Goal: Task Accomplishment & Management: Manage account settings

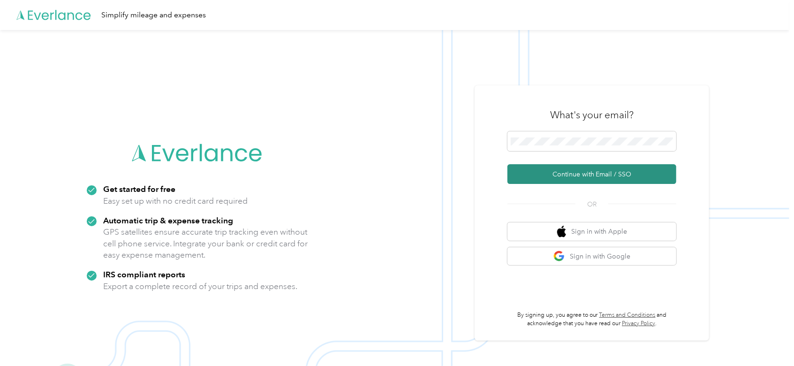
click at [570, 179] on button "Continue with Email / SSO" at bounding box center [592, 174] width 169 height 20
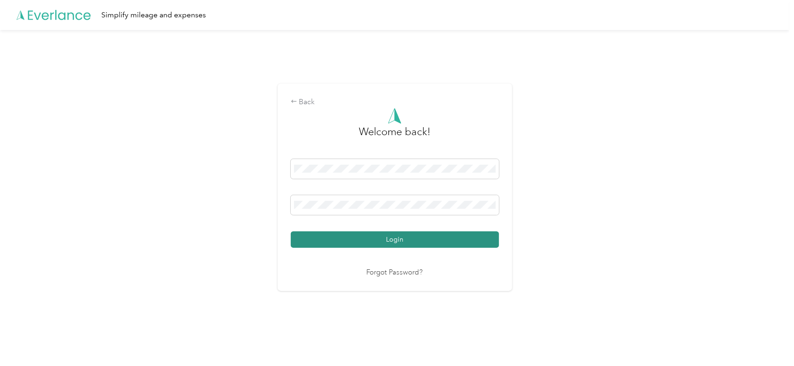
click at [395, 243] on button "Login" at bounding box center [395, 239] width 208 height 16
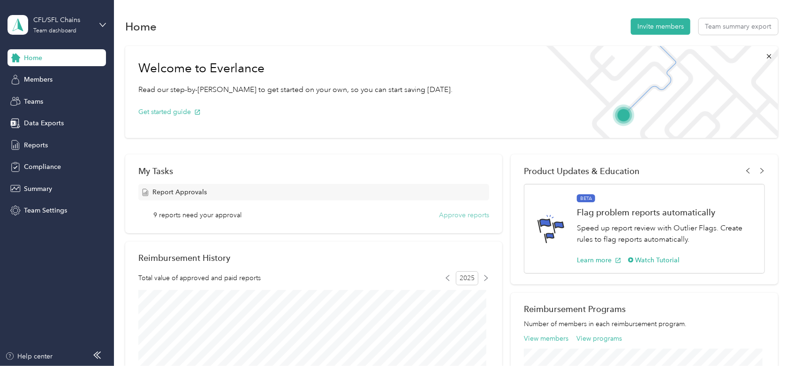
click at [459, 215] on button "Approve reports" at bounding box center [464, 215] width 50 height 10
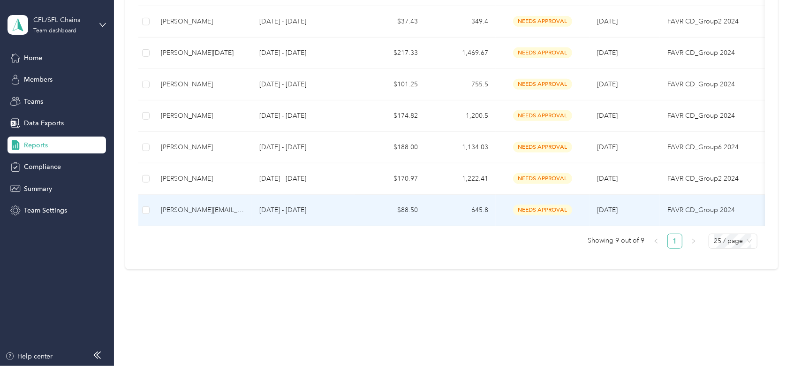
scroll to position [102, 0]
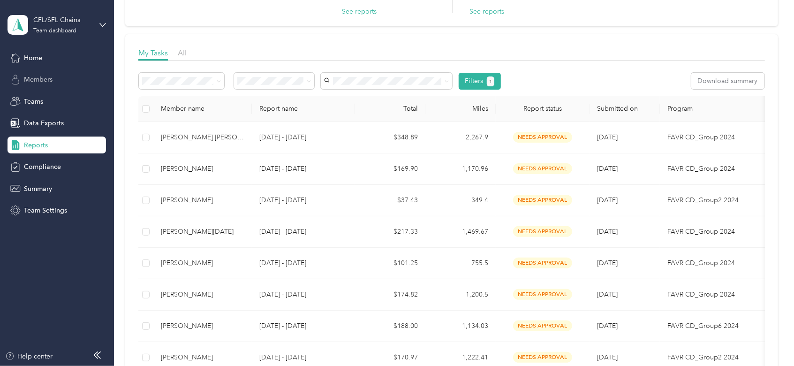
click at [45, 76] on span "Members" at bounding box center [38, 80] width 29 height 10
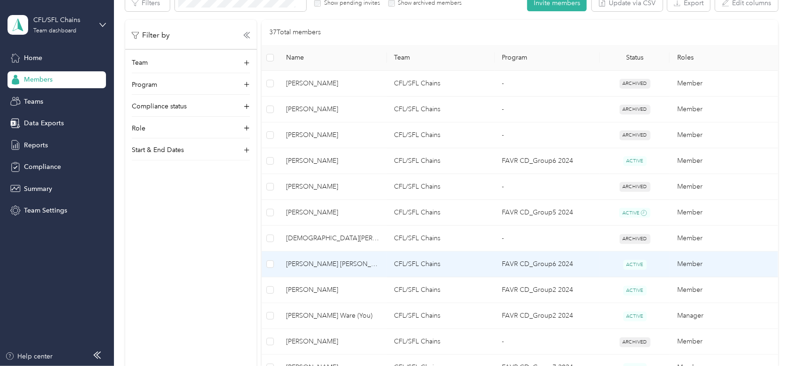
scroll to position [312, 0]
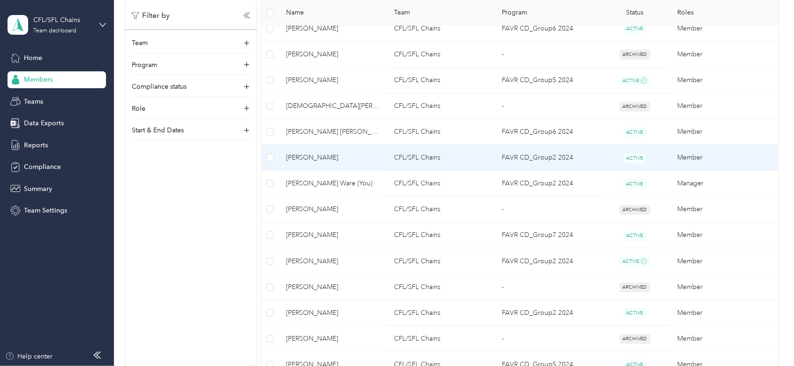
click at [316, 156] on span "[PERSON_NAME]" at bounding box center [332, 157] width 93 height 10
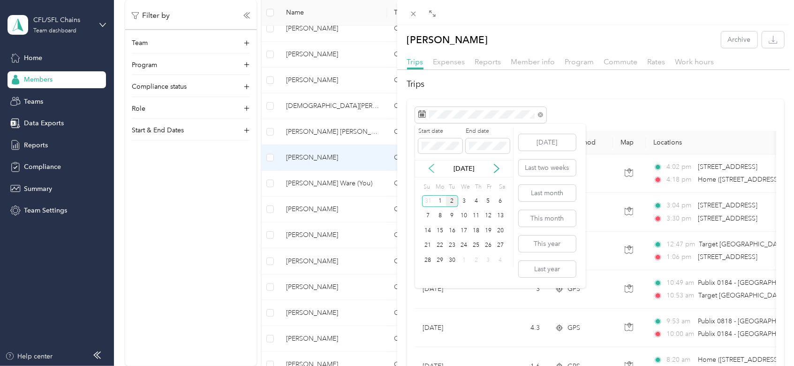
click at [431, 169] on icon at bounding box center [431, 168] width 5 height 8
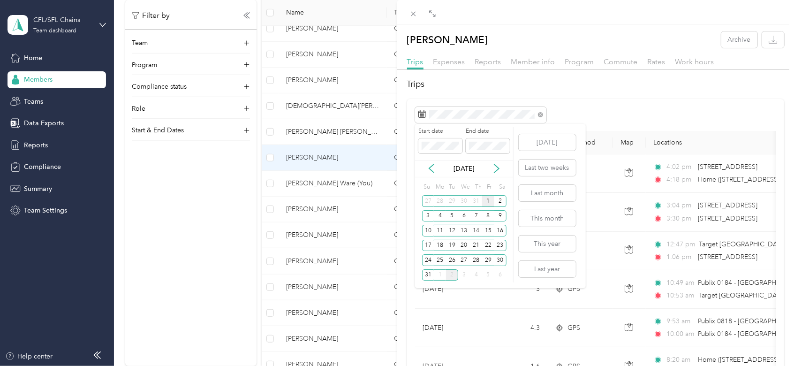
click at [491, 203] on div "1" at bounding box center [488, 201] width 12 height 12
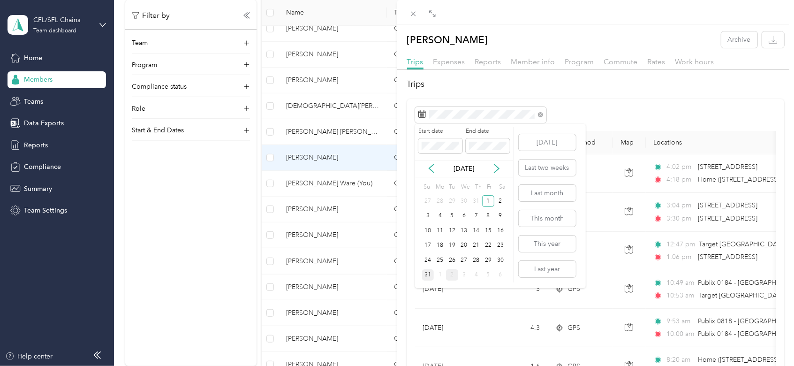
click at [428, 270] on div "31" at bounding box center [428, 275] width 12 height 12
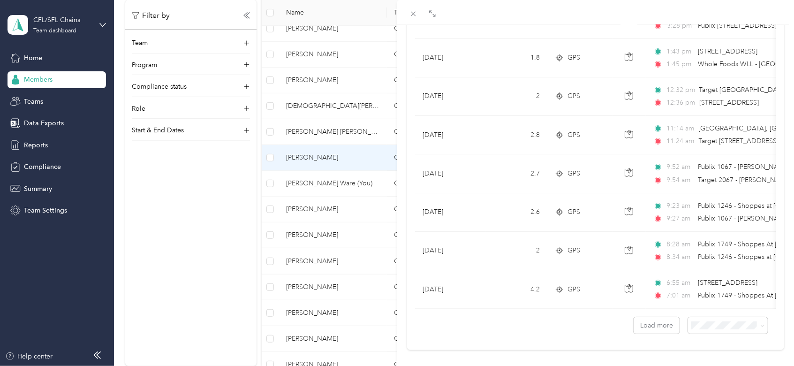
scroll to position [813, 0]
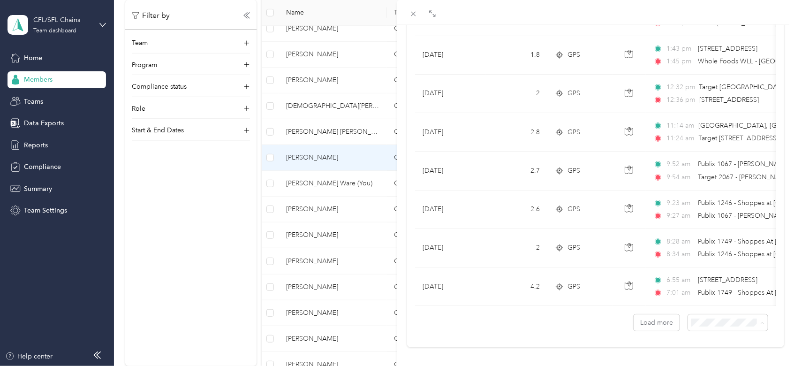
click at [695, 314] on span "100 per load" at bounding box center [704, 313] width 38 height 8
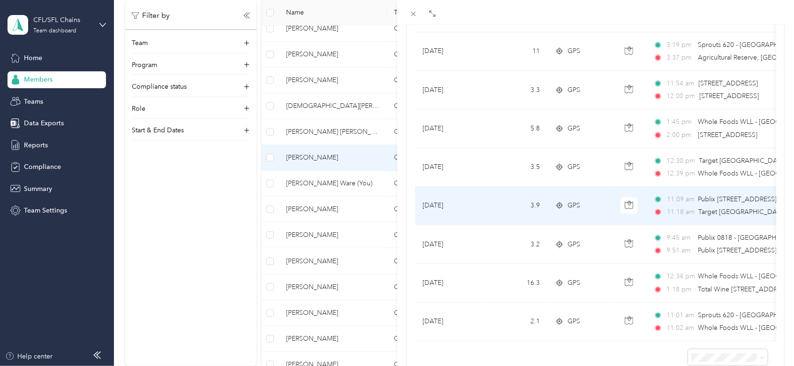
scroll to position [2916, 0]
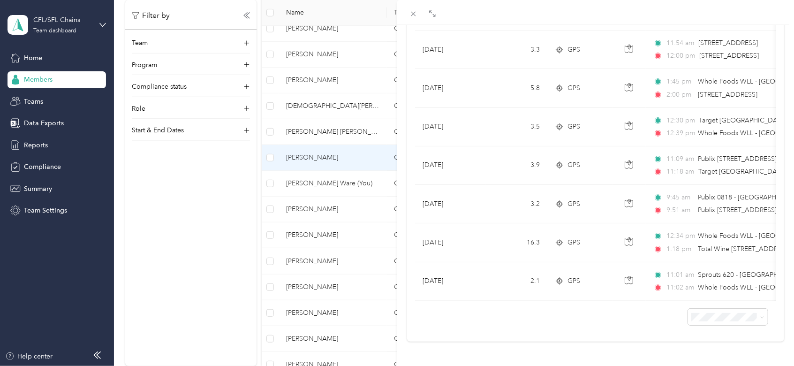
click at [33, 58] on div "[PERSON_NAME] Archive Trips Expenses Reports Member info Program Commute Rates …" at bounding box center [397, 183] width 794 height 366
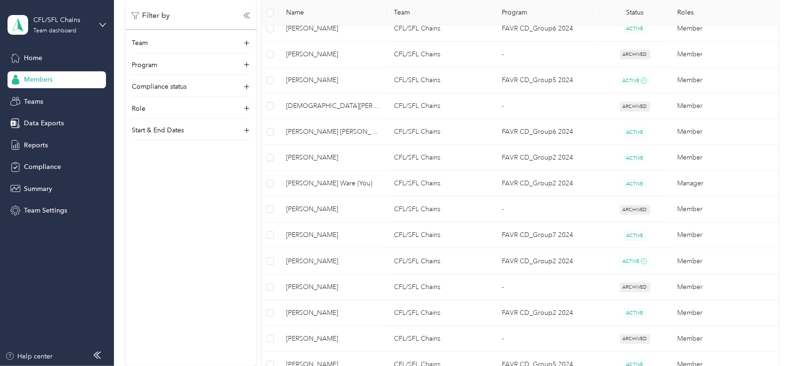
scroll to position [112, 0]
click at [35, 60] on span "Home" at bounding box center [33, 58] width 18 height 10
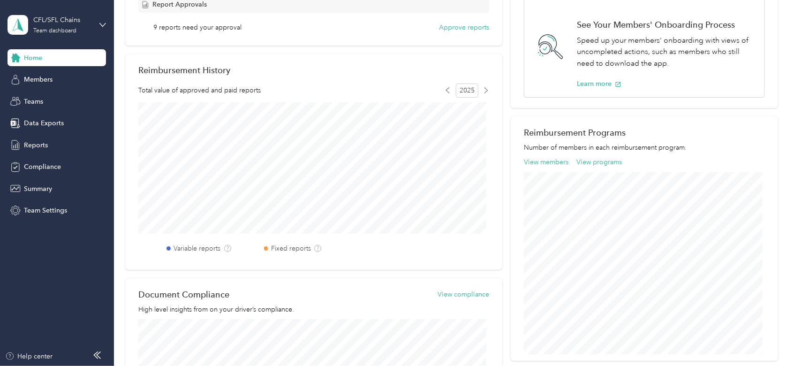
scroll to position [125, 0]
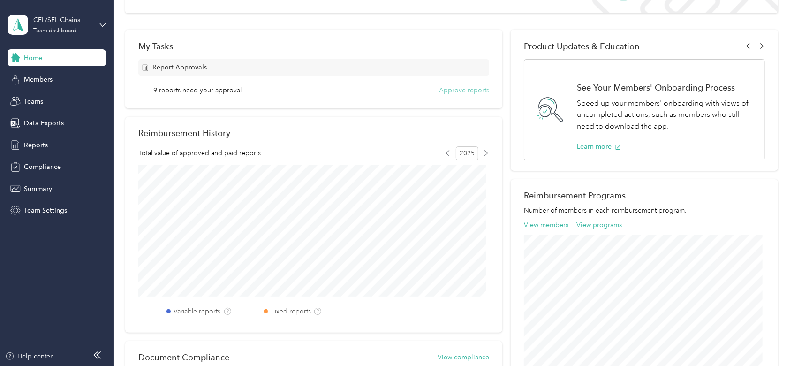
click at [459, 91] on button "Approve reports" at bounding box center [464, 90] width 50 height 10
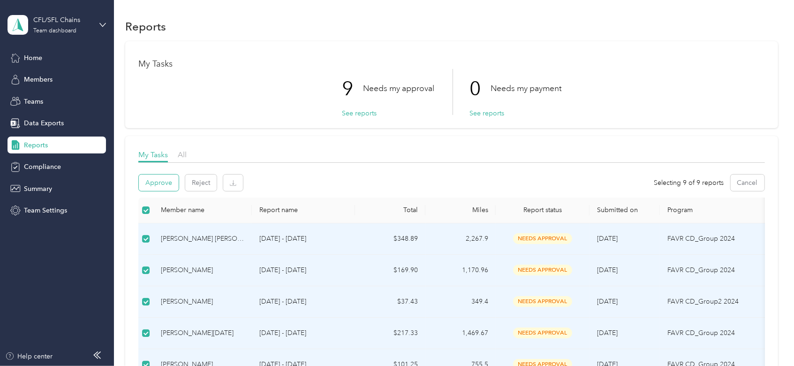
click at [161, 182] on button "Approve" at bounding box center [159, 183] width 40 height 16
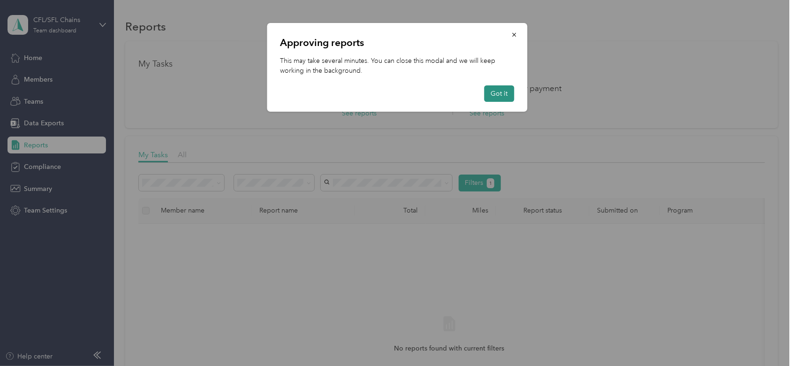
click at [503, 91] on button "Got it" at bounding box center [499, 93] width 30 height 16
